Goal: Find specific page/section: Find specific page/section

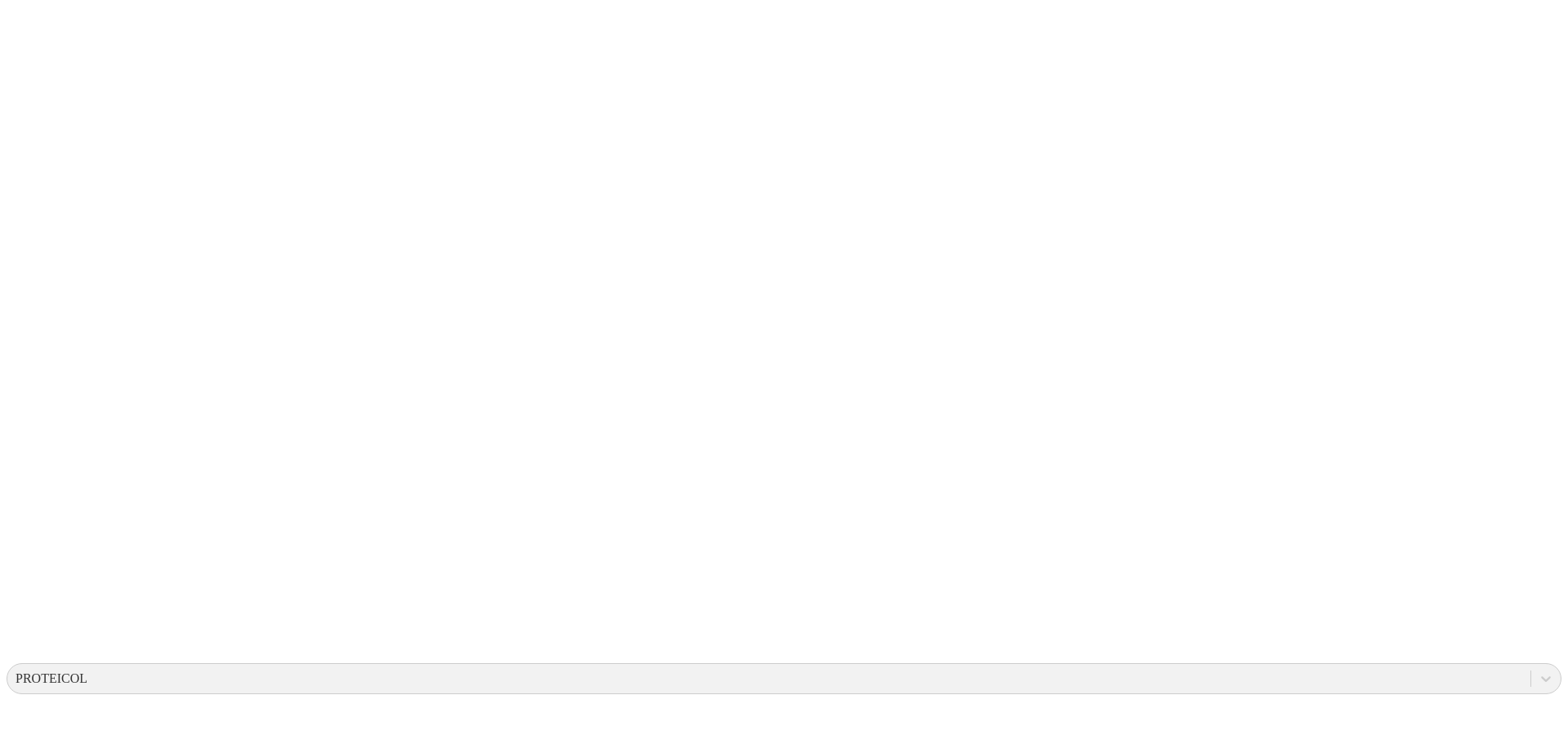
click at [1542, 676] on icon at bounding box center [1546, 679] width 10 height 5
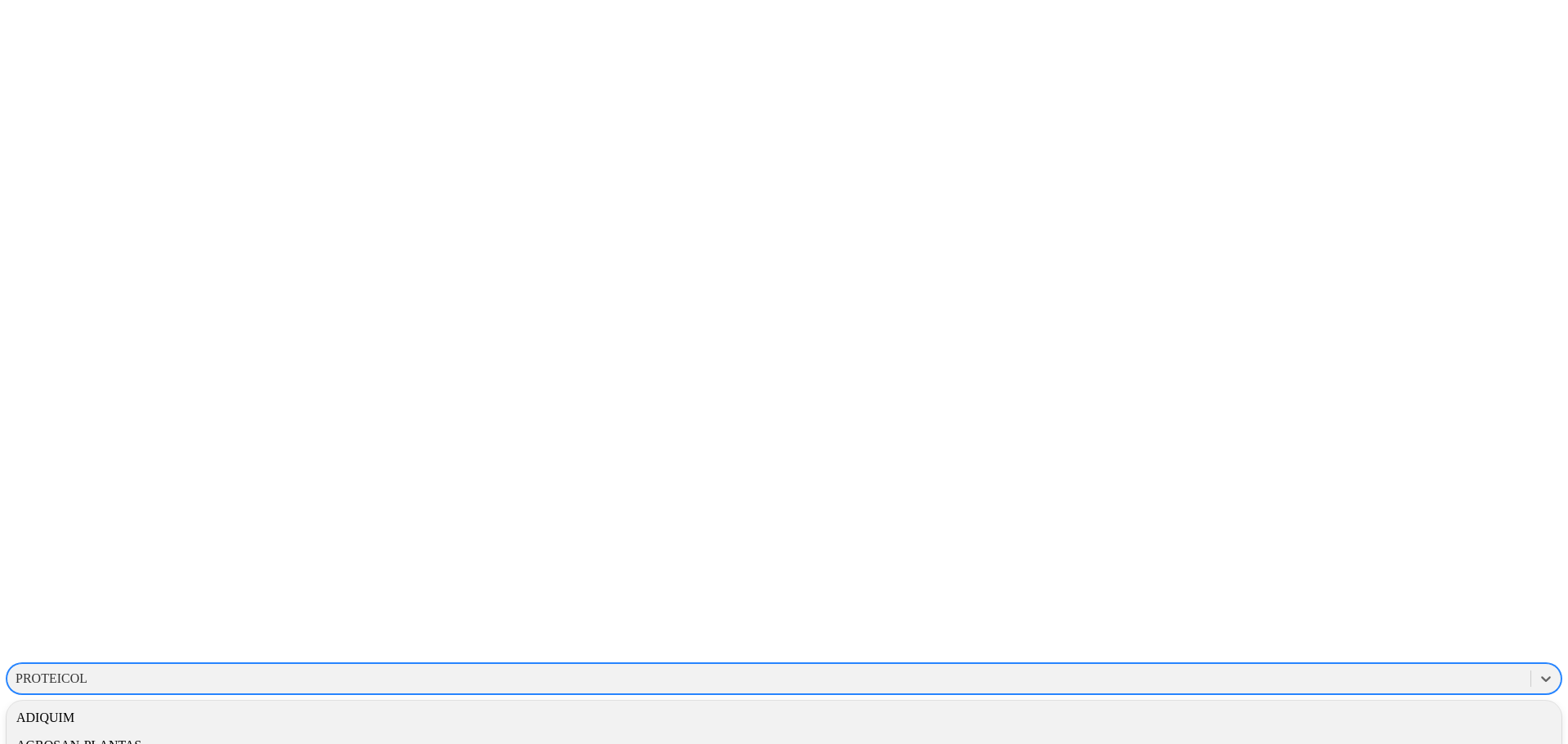
click at [1347, 704] on div "ADIQUIM" at bounding box center [784, 718] width 1555 height 27
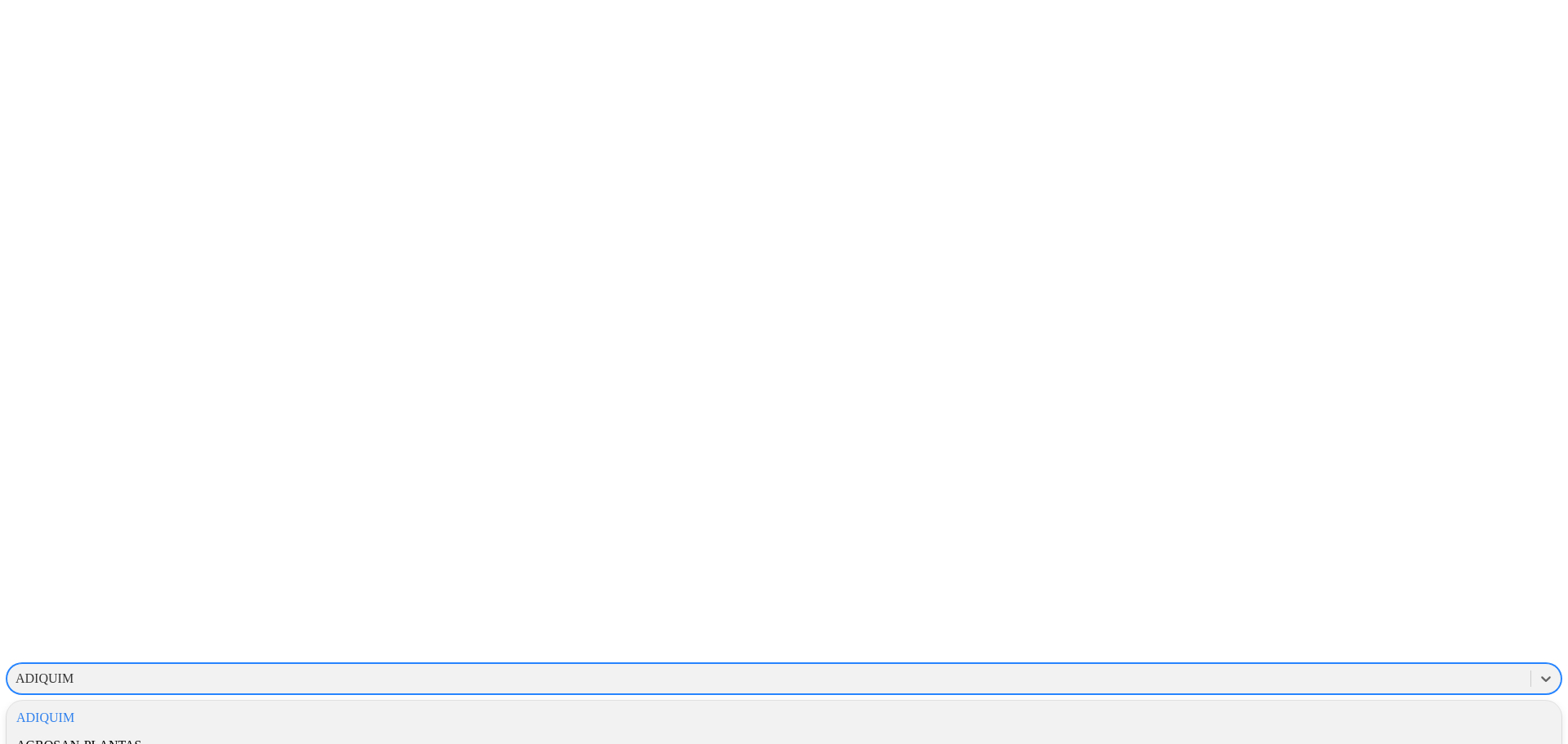
click at [73, 671] on div "ADIQUIM" at bounding box center [44, 678] width 58 height 15
click at [1363, 704] on div "ADIQUIM" at bounding box center [784, 718] width 1555 height 27
